Goal: Task Accomplishment & Management: Use online tool/utility

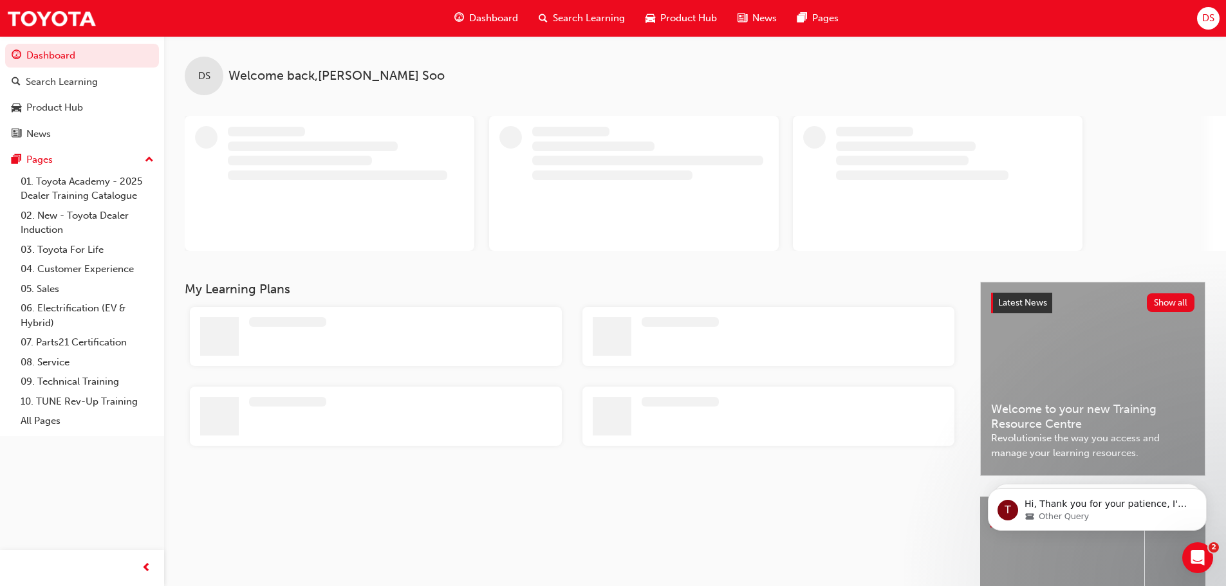
click at [1206, 559] on icon "Open Intercom Messenger" at bounding box center [1198, 558] width 21 height 21
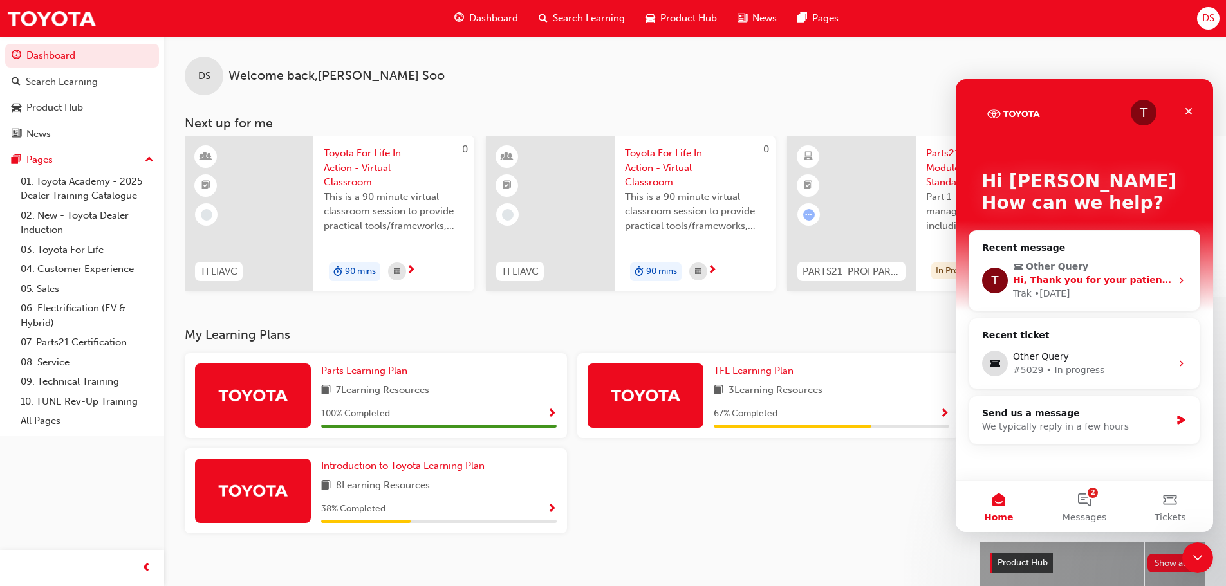
click at [1152, 290] on div "Trak • [DATE]" at bounding box center [1092, 294] width 158 height 14
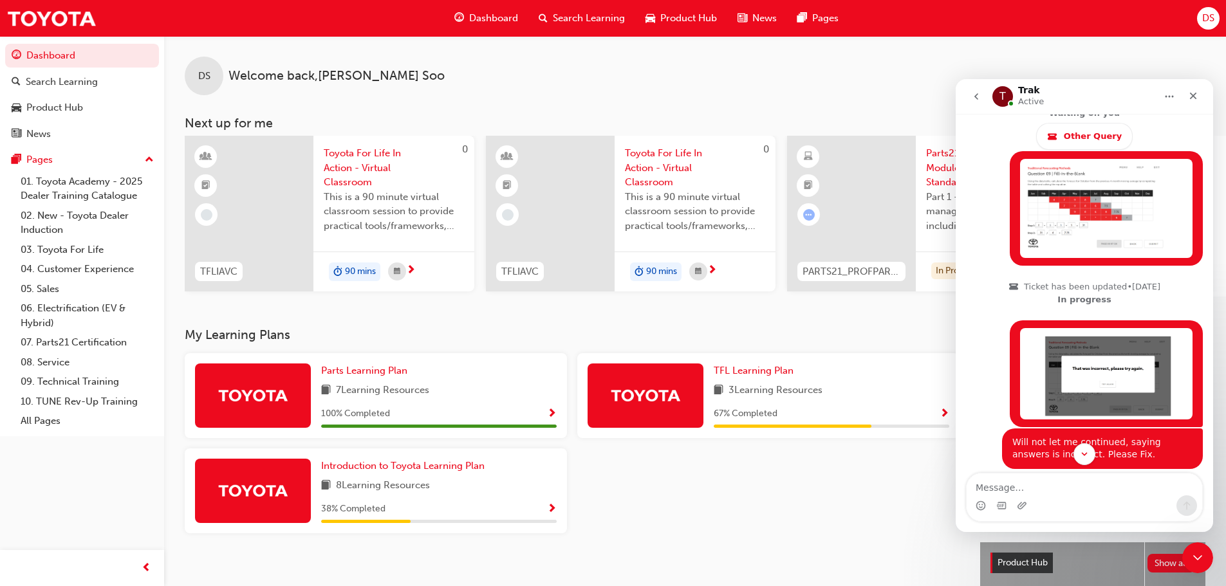
scroll to position [2088, 0]
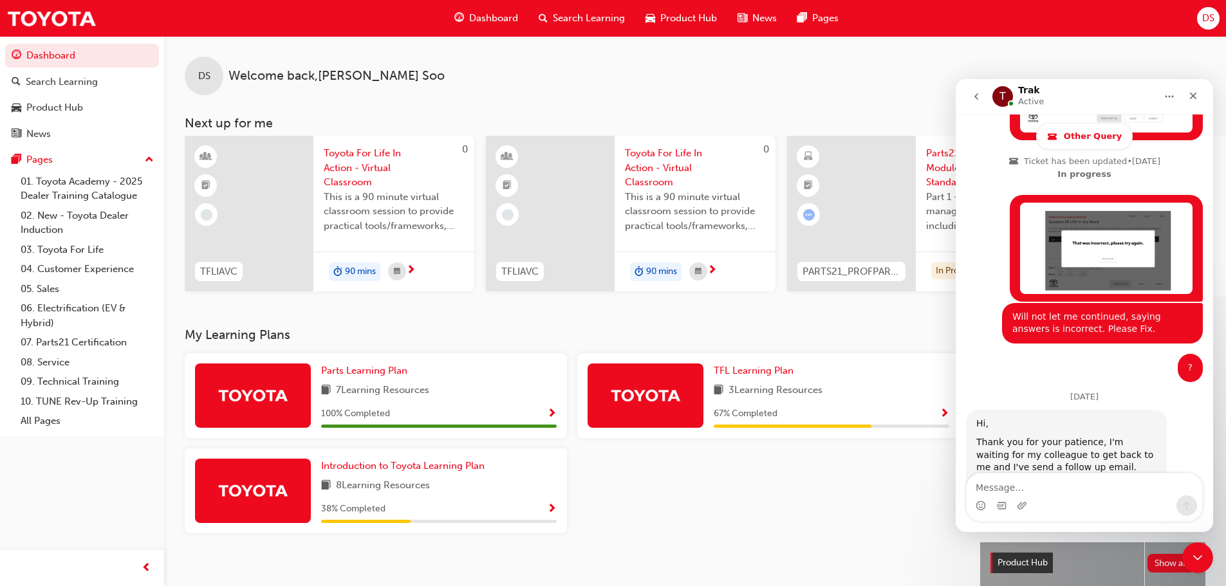
click at [1075, 501] on div "Intercom messenger" at bounding box center [1085, 506] width 236 height 21
click at [1078, 496] on div "Intercom messenger" at bounding box center [1085, 506] width 236 height 21
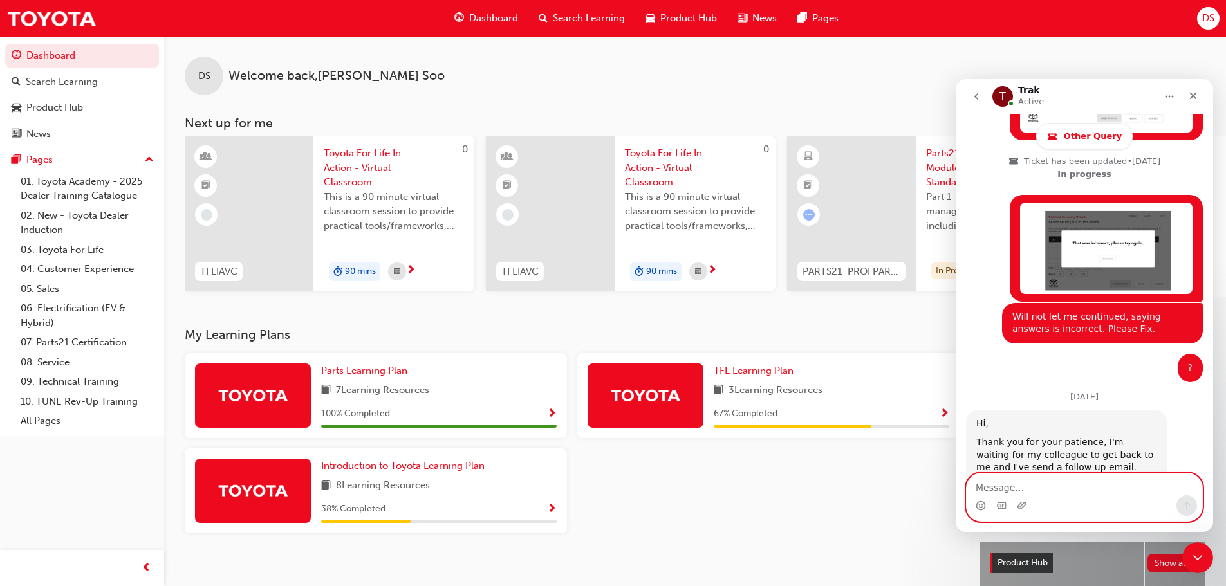
click at [1080, 491] on textarea "Message…" at bounding box center [1085, 485] width 236 height 22
click at [1012, 494] on textarea "Please do, i need to continue" at bounding box center [1085, 485] width 236 height 22
click at [1164, 484] on textarea "Please do ASAP , i need to continue" at bounding box center [1085, 485] width 236 height 22
type textarea "Please do ASAP , i need to continue my quizzes"
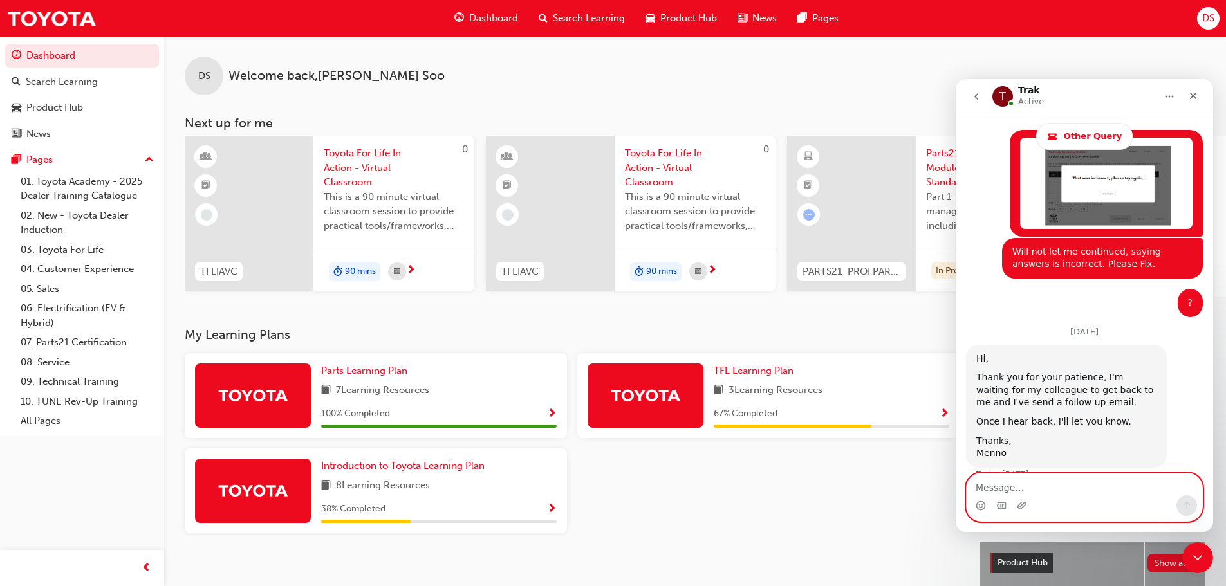
scroll to position [2156, 0]
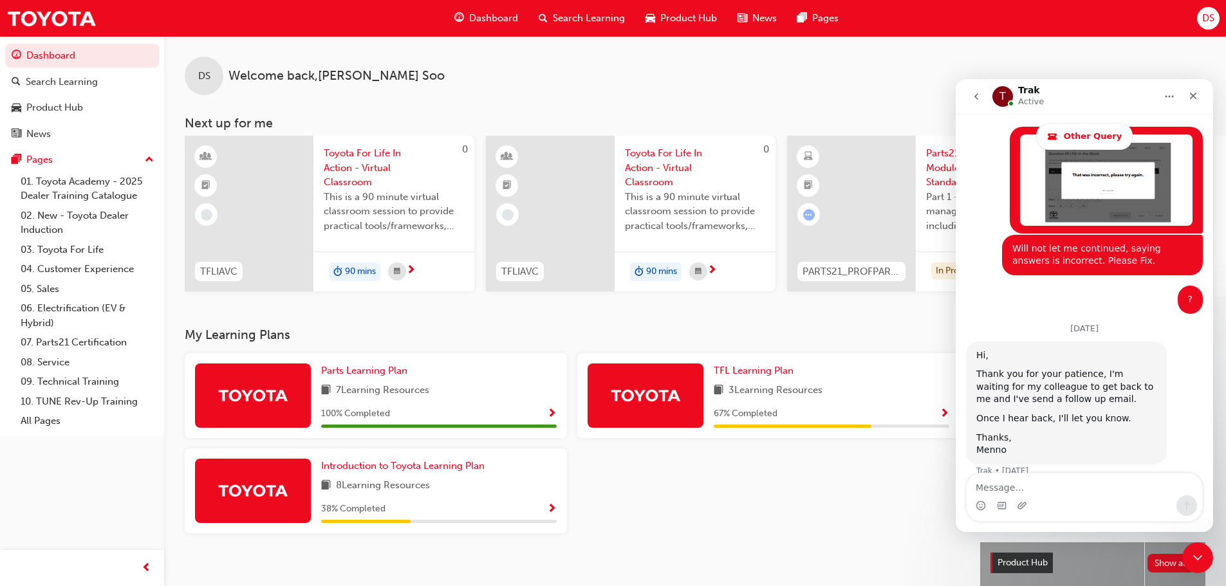
click at [671, 492] on div at bounding box center [768, 496] width 393 height 95
click at [109, 344] on link "07. Parts21 Certification" at bounding box center [87, 343] width 144 height 20
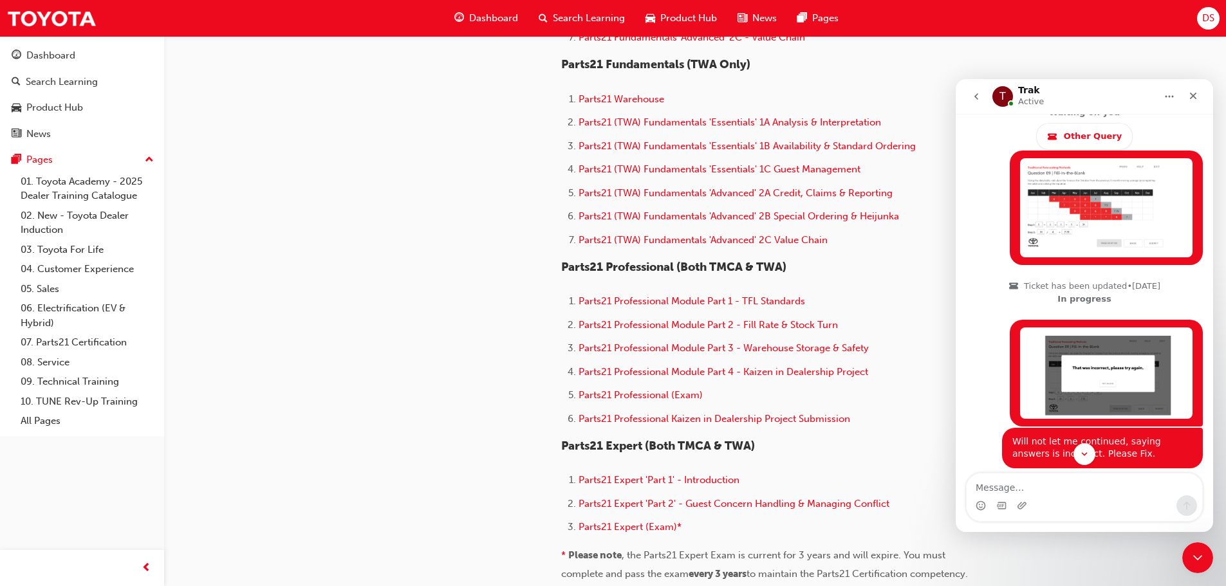
scroll to position [2156, 0]
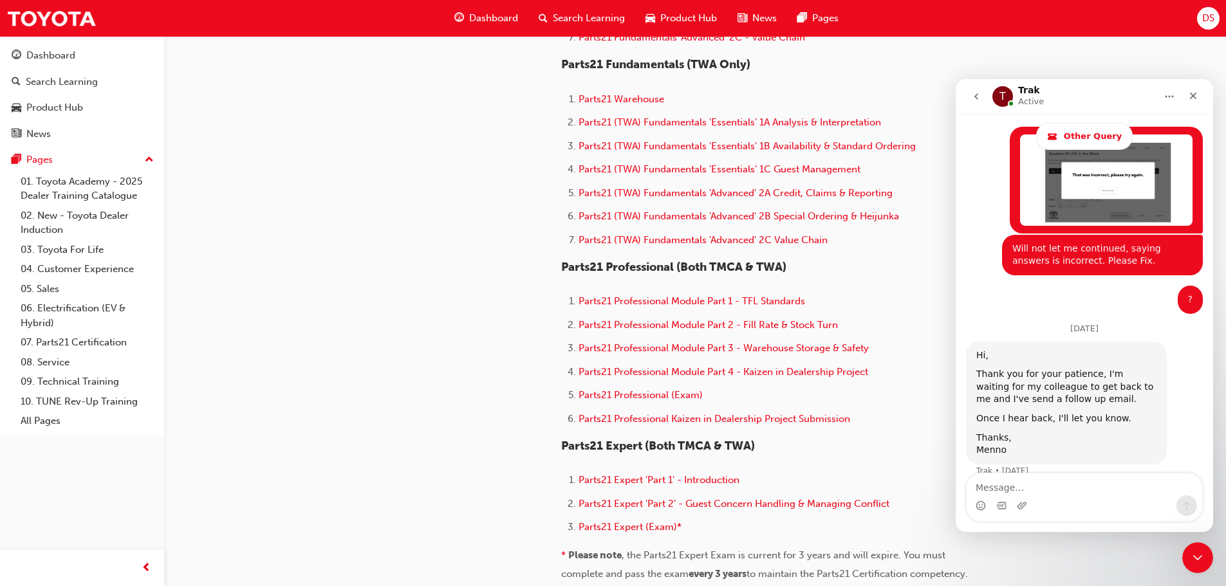
drag, startPoint x: 1119, startPoint y: 89, endPoint x: 1119, endPoint y: 97, distance: 7.7
click at [1119, 97] on div "T Trak Active" at bounding box center [1075, 97] width 164 height 23
click at [1168, 98] on icon "Home" at bounding box center [1170, 96] width 10 height 10
click at [1150, 145] on div "Download transcript" at bounding box center [1128, 155] width 127 height 26
